Goal: Transaction & Acquisition: Purchase product/service

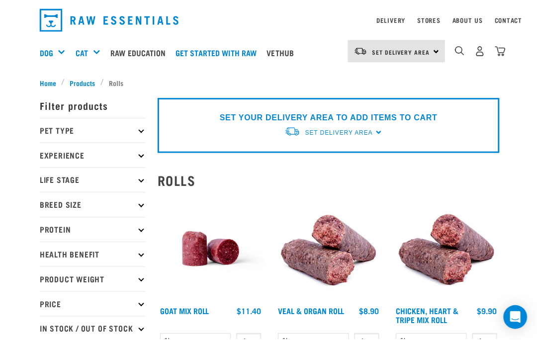
scroll to position [32, 0]
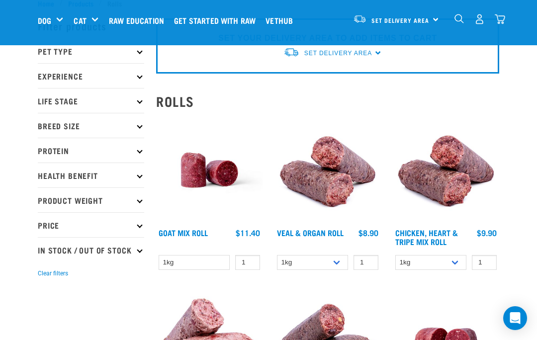
click at [454, 24] on div "dropdown navigation" at bounding box center [459, 19] width 10 height 10
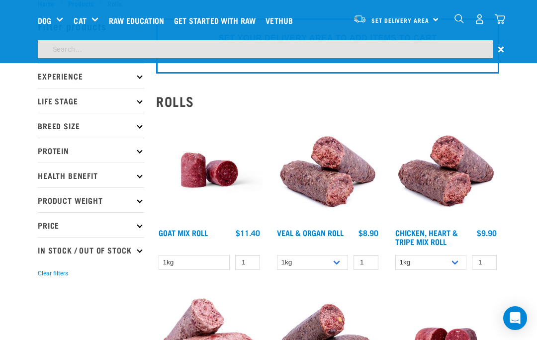
click at [97, 51] on input "search" at bounding box center [265, 49] width 455 height 18
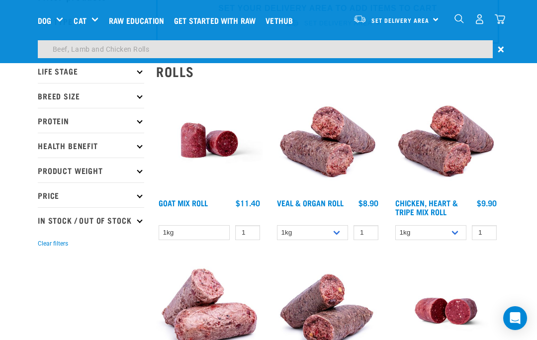
type input "Beef, Lamb and Chicken Rolls"
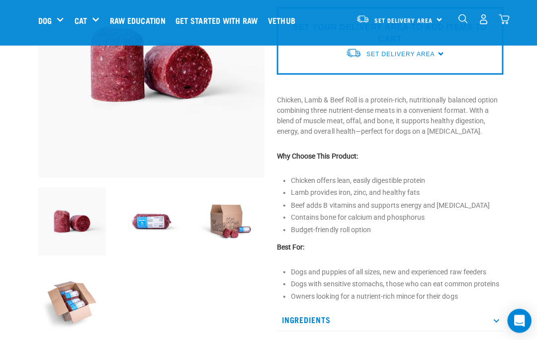
scroll to position [121, 0]
click at [78, 312] on img at bounding box center [71, 300] width 67 height 67
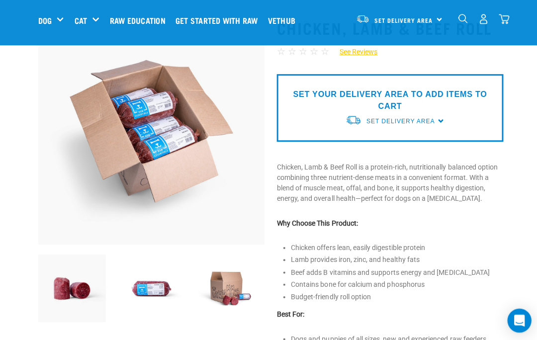
scroll to position [56, 0]
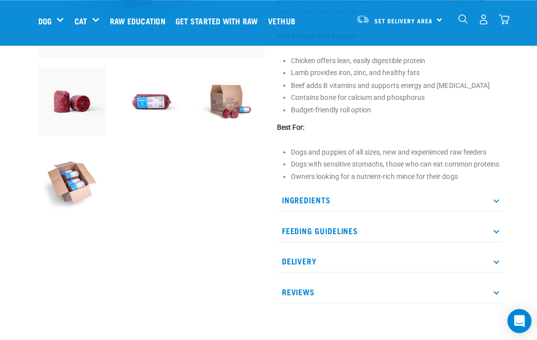
click at [497, 261] on p "Delivery" at bounding box center [387, 259] width 225 height 22
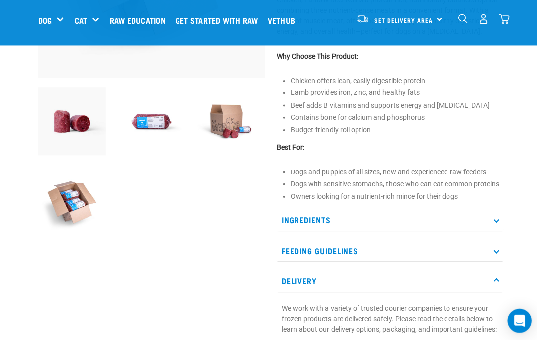
scroll to position [221, 0]
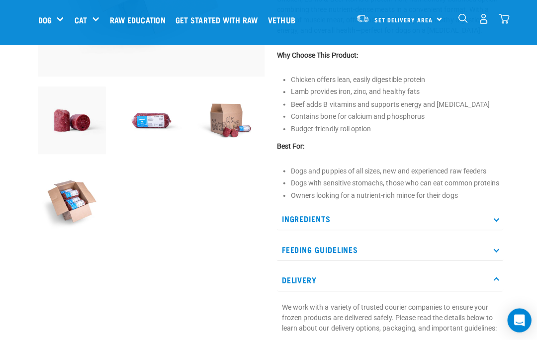
click at [76, 126] on img at bounding box center [71, 120] width 67 height 67
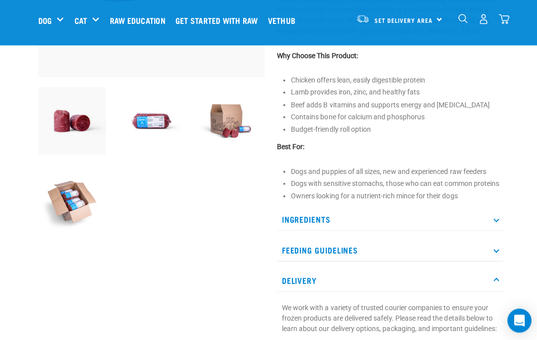
click at [157, 128] on img at bounding box center [150, 120] width 67 height 67
click at [155, 123] on img at bounding box center [150, 120] width 67 height 67
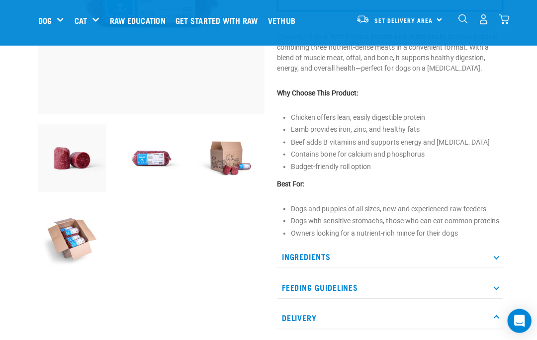
scroll to position [183, 0]
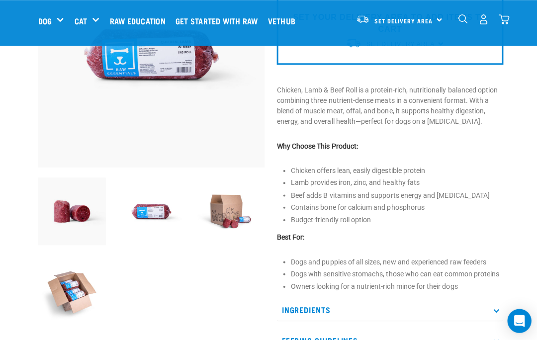
click at [75, 289] on img at bounding box center [71, 290] width 67 height 67
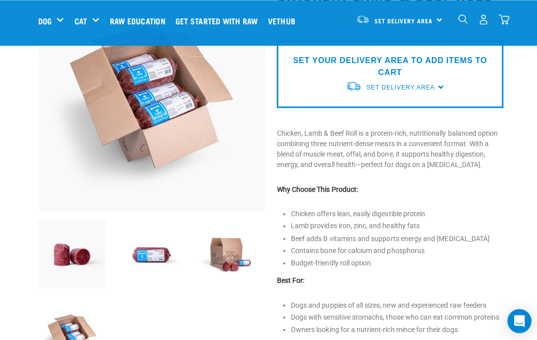
scroll to position [82, 0]
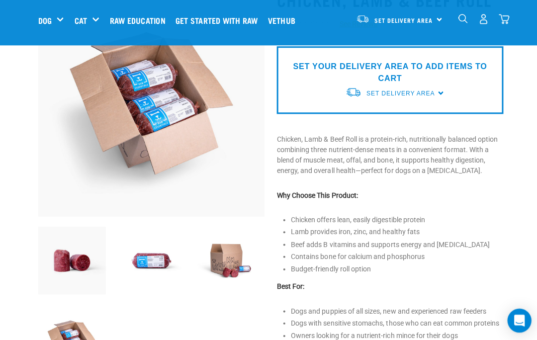
click at [233, 259] on img at bounding box center [228, 258] width 67 height 67
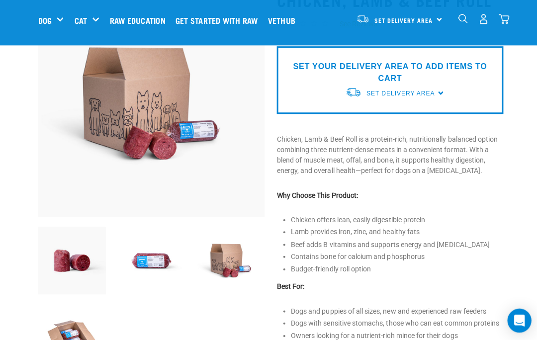
click at [230, 260] on img at bounding box center [228, 258] width 67 height 67
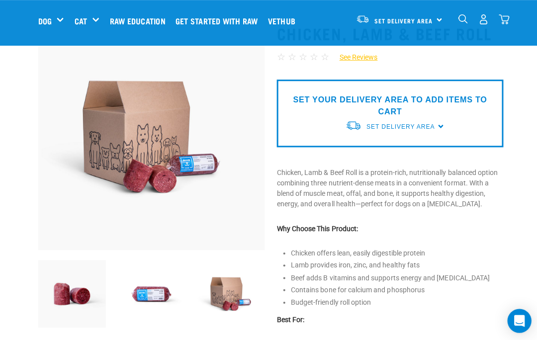
scroll to position [49, 0]
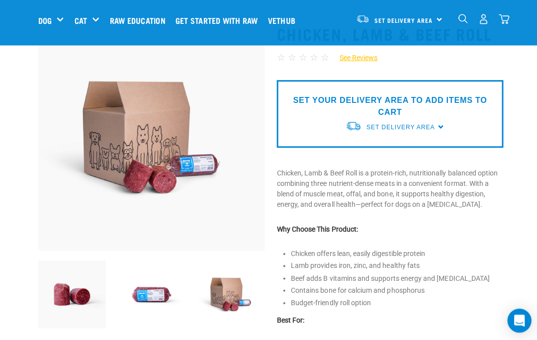
click at [155, 291] on img at bounding box center [150, 292] width 67 height 67
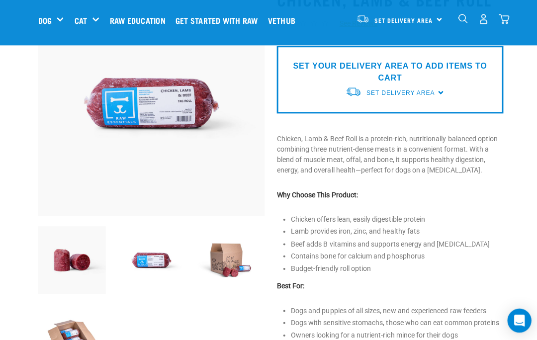
scroll to position [97, 0]
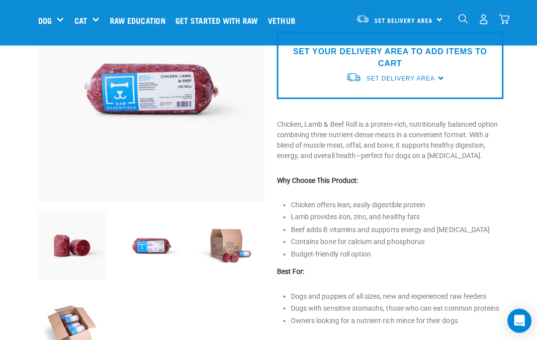
click at [166, 250] on img at bounding box center [150, 243] width 67 height 67
click at [232, 249] on img at bounding box center [228, 243] width 67 height 67
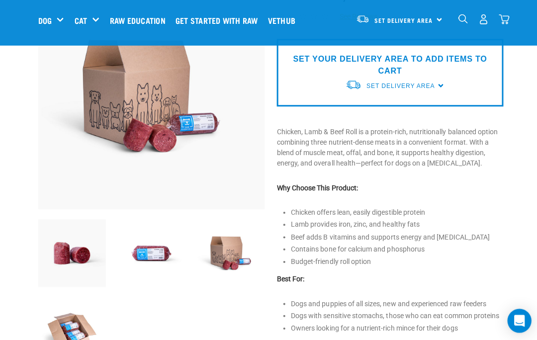
scroll to position [100, 0]
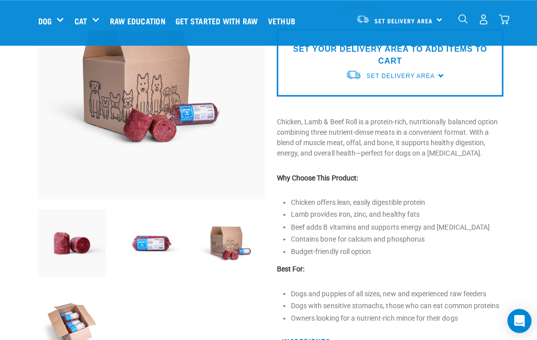
click at [77, 327] on img at bounding box center [71, 321] width 67 height 67
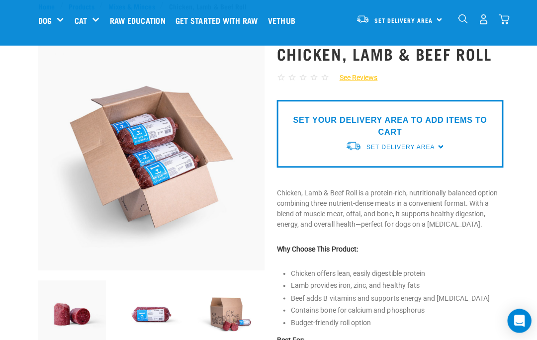
scroll to position [0, 0]
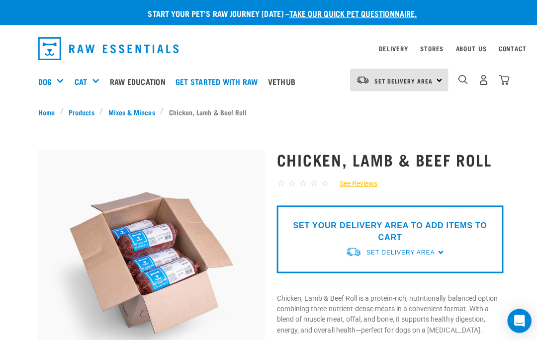
click at [441, 88] on div "Set Delivery Area [GEOGRAPHIC_DATA]" at bounding box center [395, 79] width 97 height 22
